Goal: Task Accomplishment & Management: Use online tool/utility

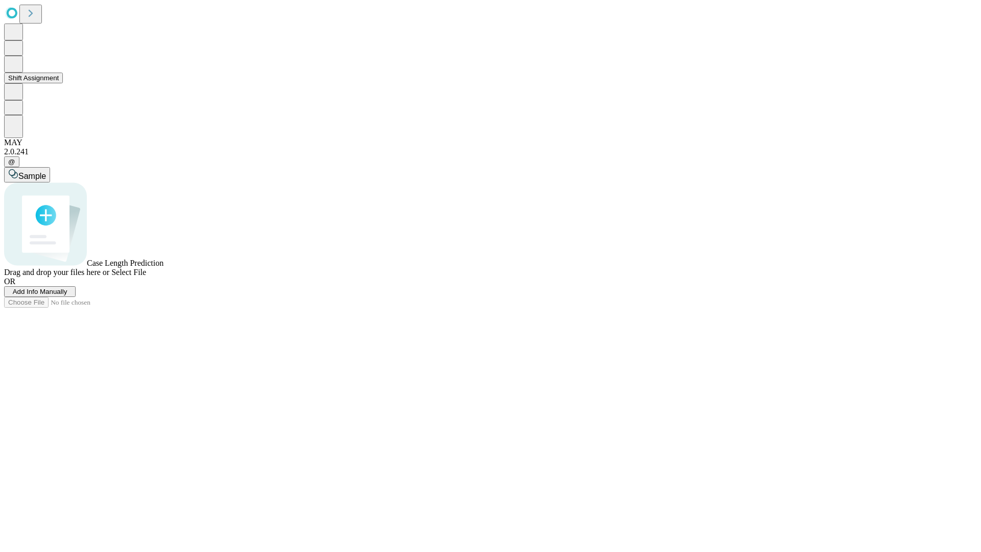
click at [63, 83] on button "Shift Assignment" at bounding box center [33, 78] width 59 height 11
